Goal: Transaction & Acquisition: Download file/media

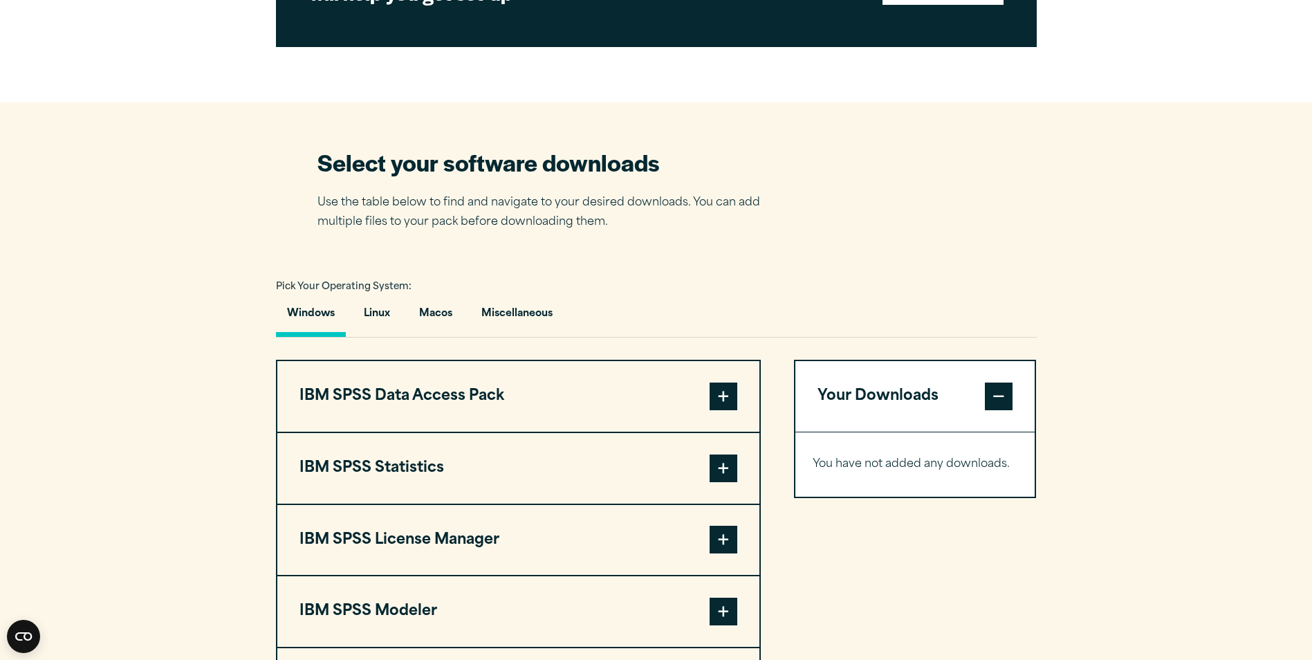
scroll to position [968, 0]
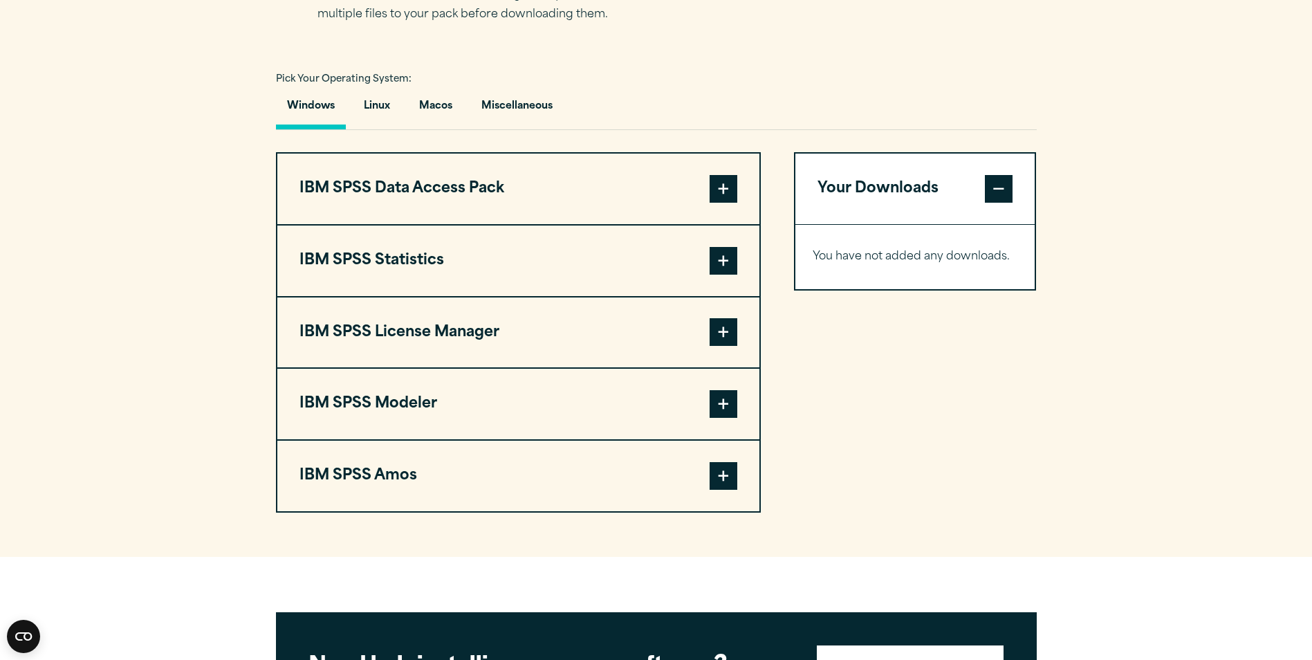
click at [714, 266] on span at bounding box center [724, 261] width 28 height 28
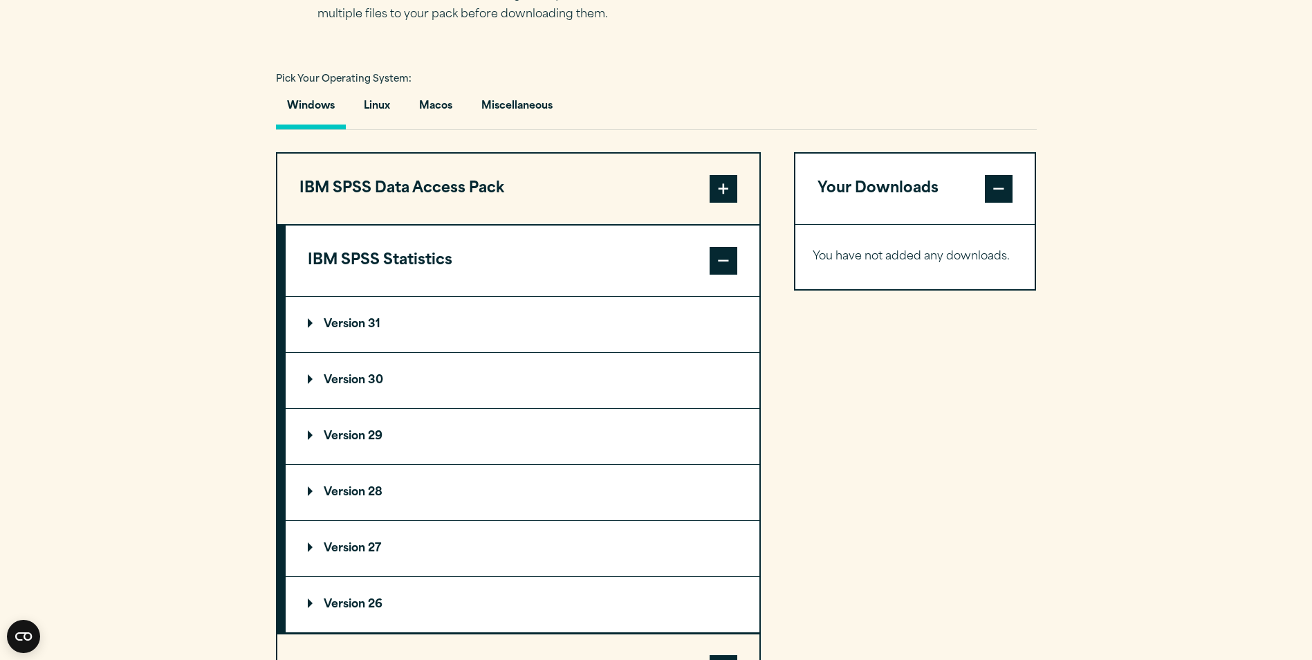
click at [391, 371] on summary "Version 30" at bounding box center [523, 380] width 474 height 55
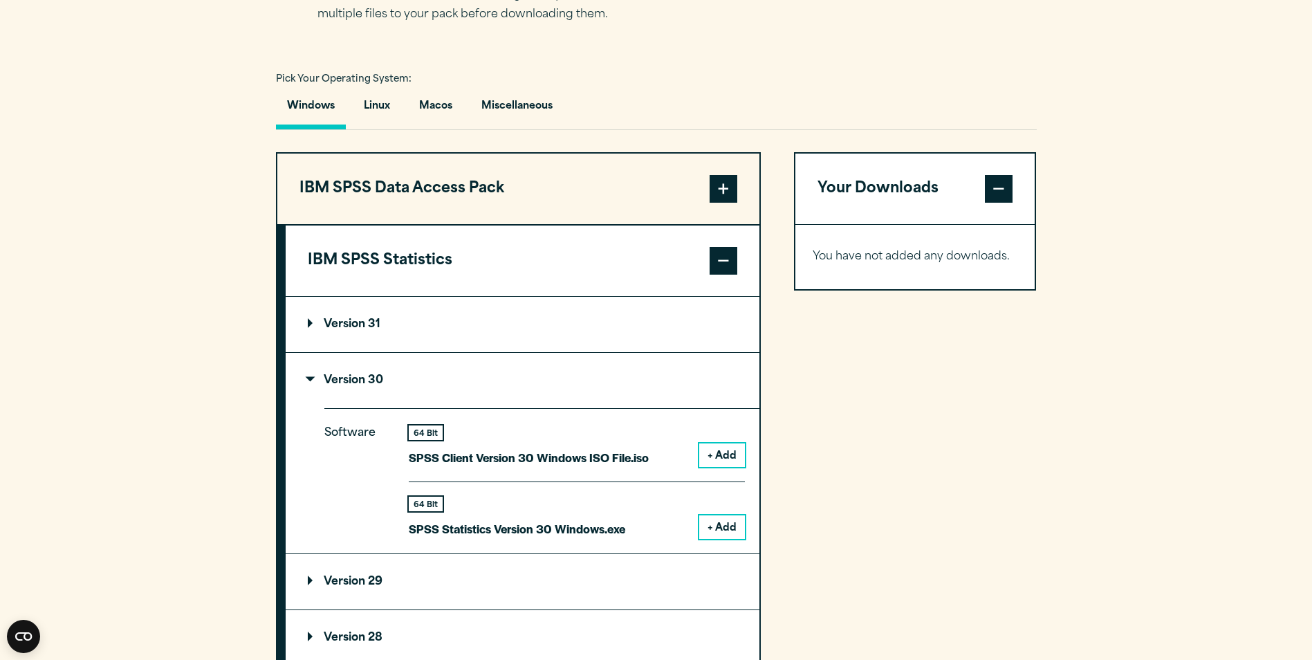
click at [725, 532] on button "+ Add" at bounding box center [722, 527] width 46 height 24
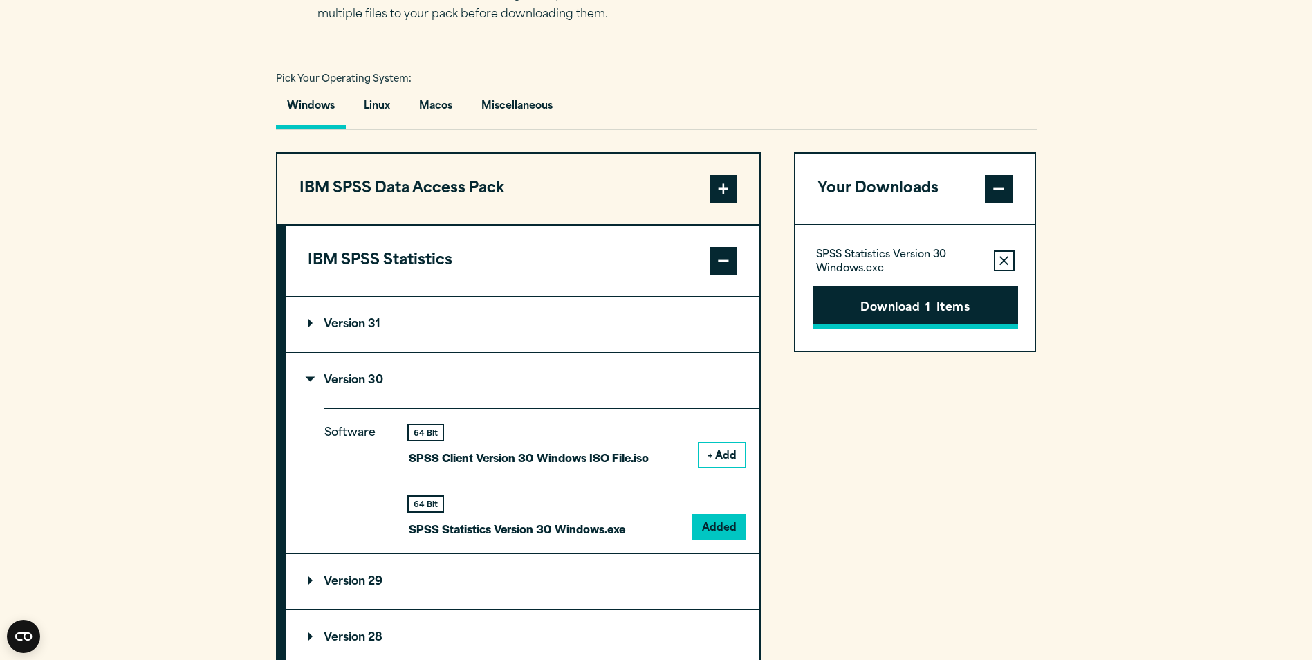
click at [855, 302] on button "Download 1 Items" at bounding box center [915, 307] width 205 height 43
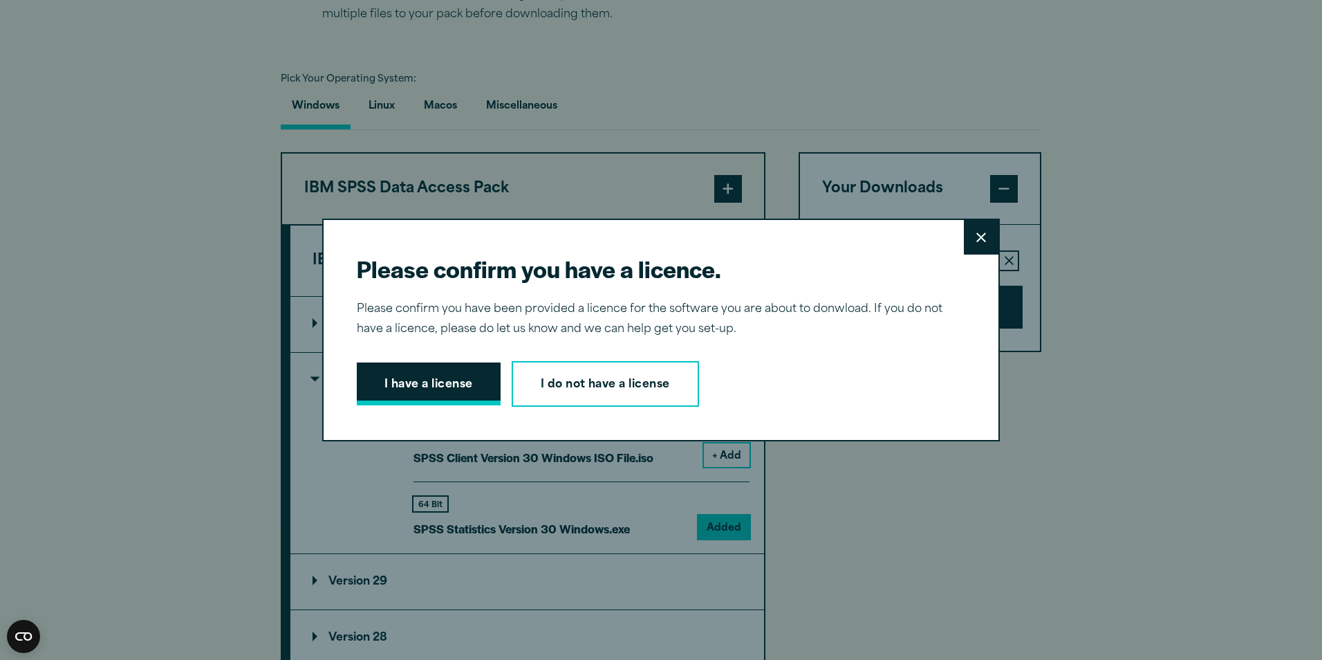
click at [447, 377] on button "I have a license" at bounding box center [429, 383] width 144 height 43
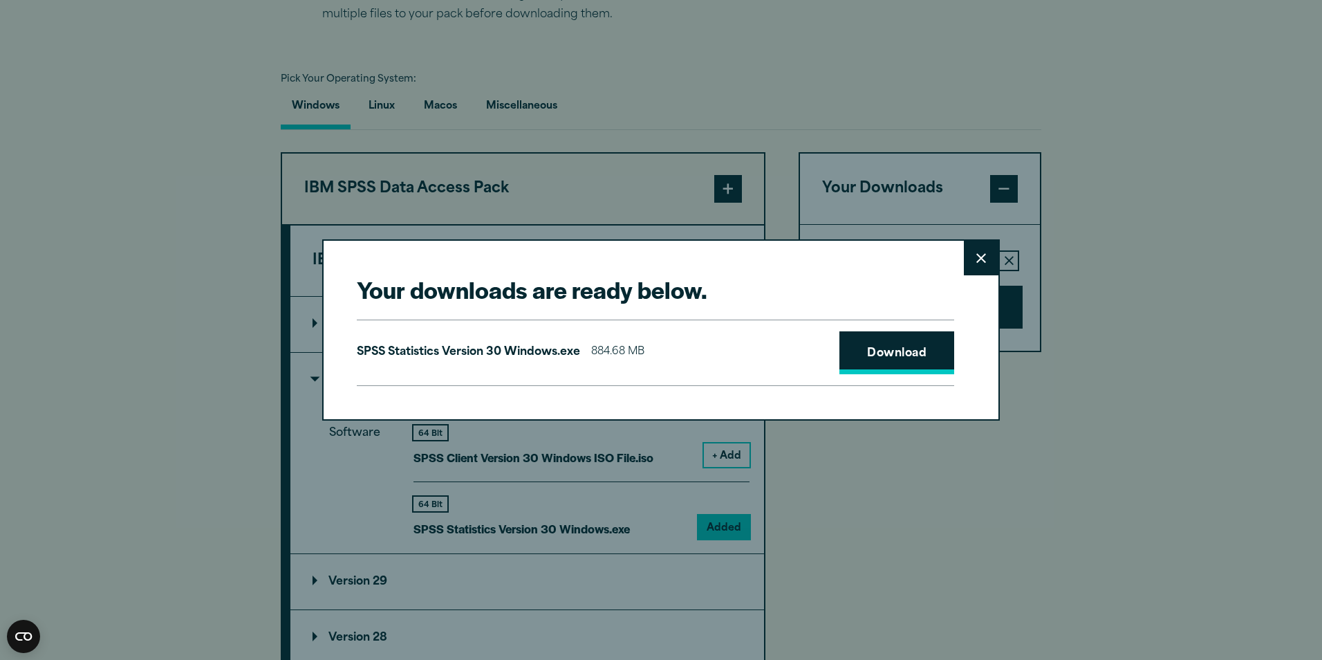
click at [893, 367] on link "Download" at bounding box center [897, 352] width 115 height 43
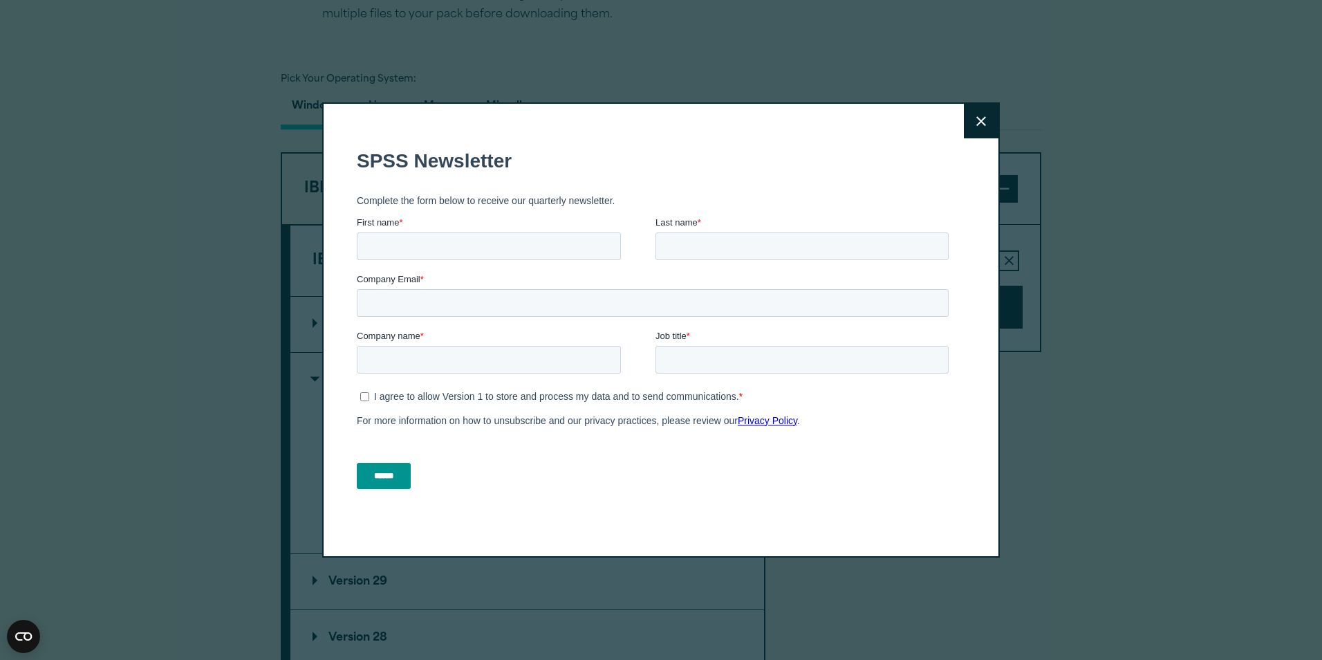
click at [974, 113] on button "Close" at bounding box center [981, 121] width 35 height 35
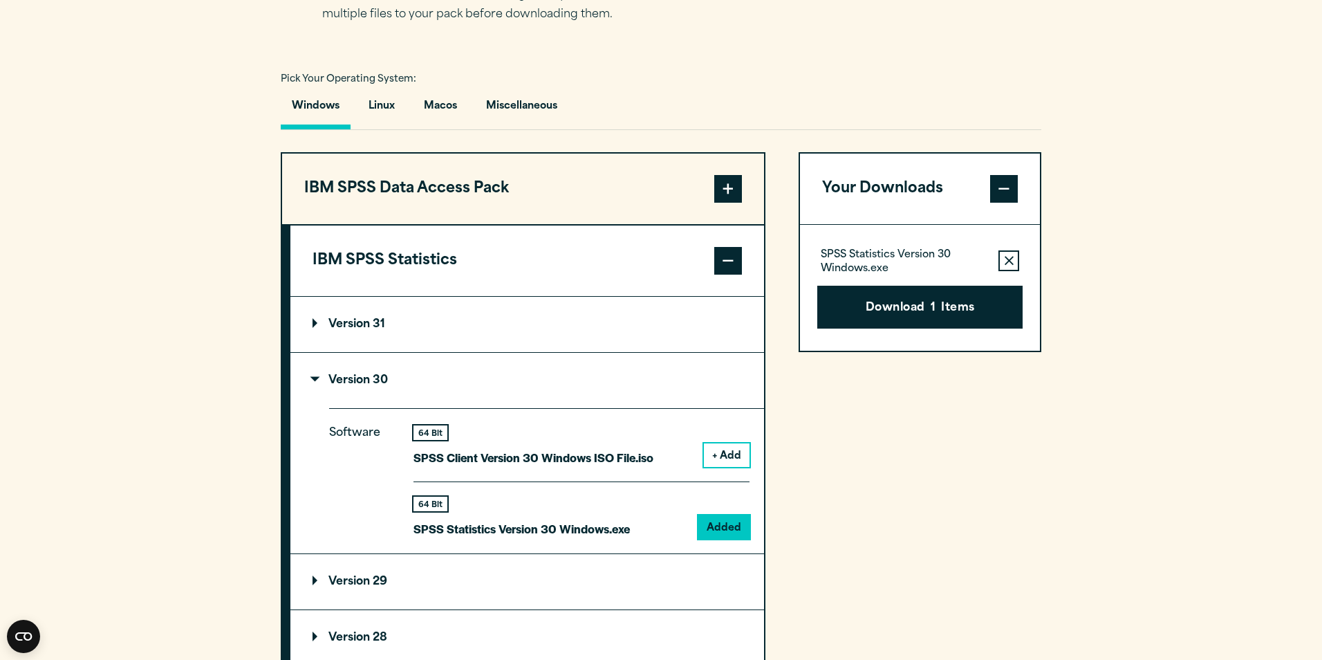
click at [1087, 145] on div "Close" at bounding box center [661, 330] width 1322 height 660
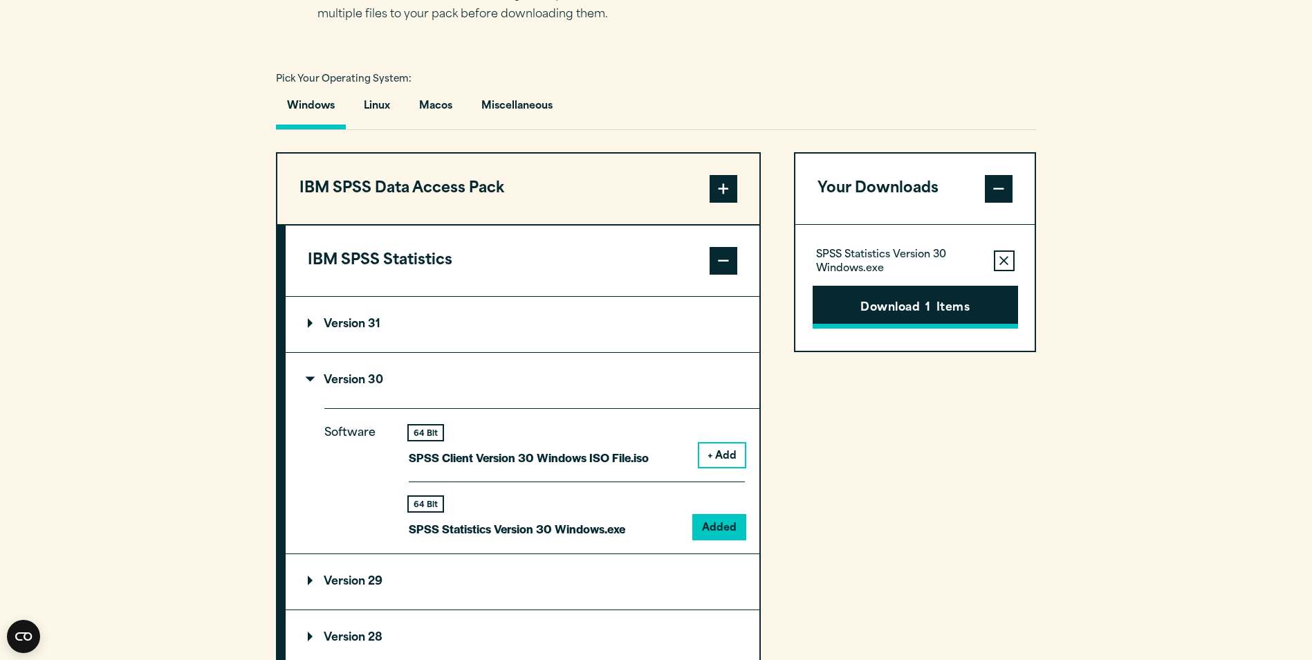
click at [968, 316] on button "Download 1 Items" at bounding box center [915, 307] width 205 height 43
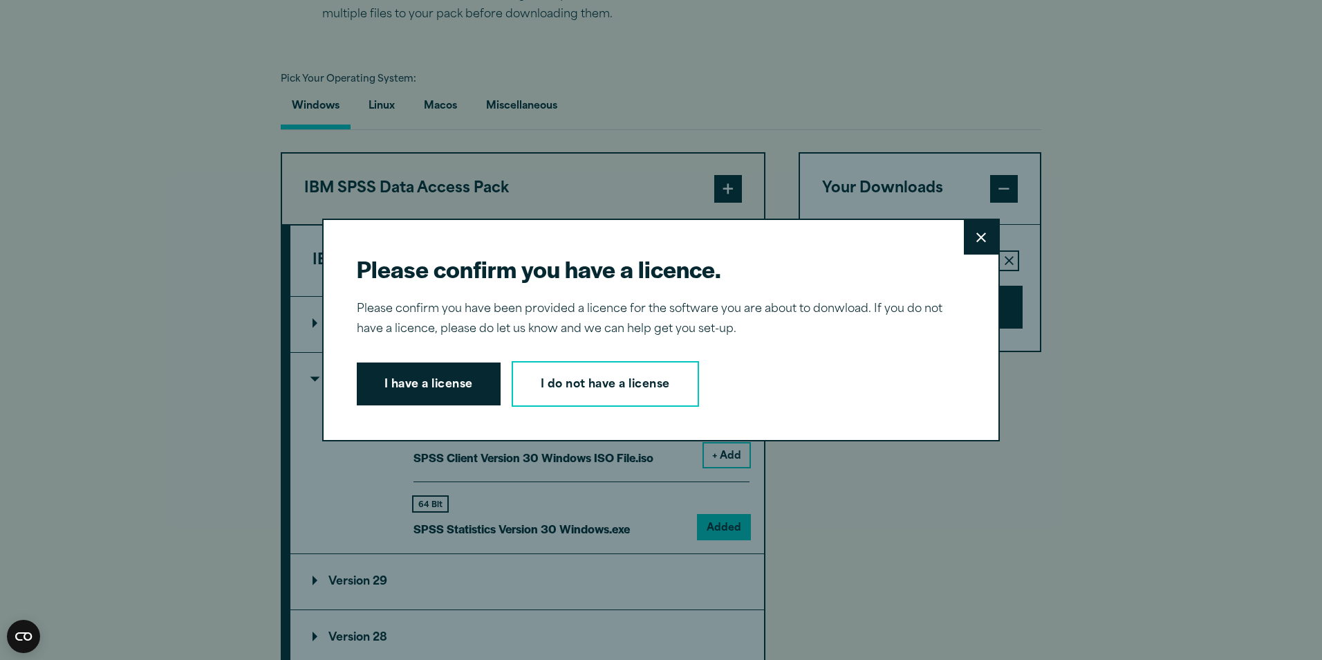
click at [977, 235] on icon at bounding box center [982, 237] width 10 height 10
